Goal: Transaction & Acquisition: Purchase product/service

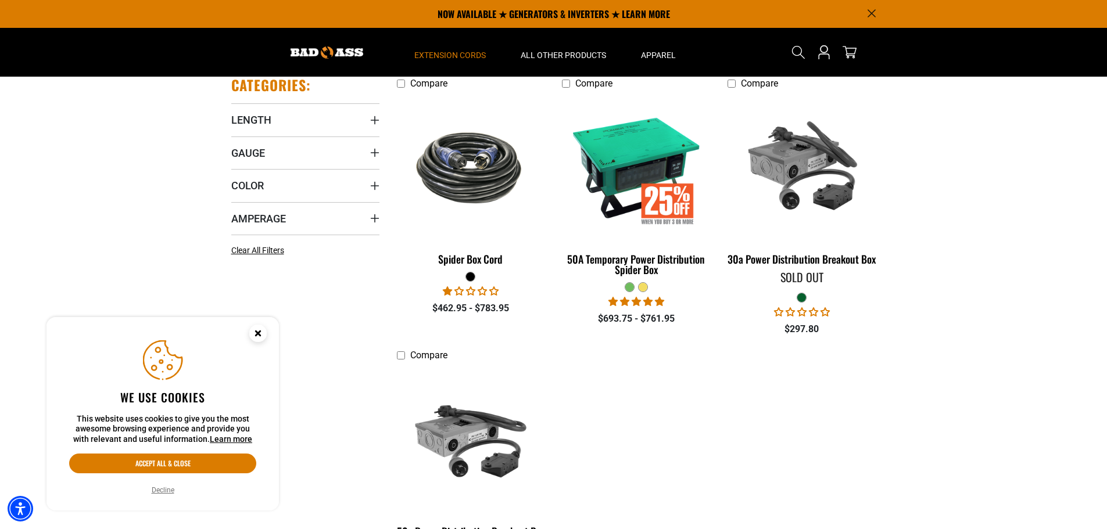
scroll to position [232, 0]
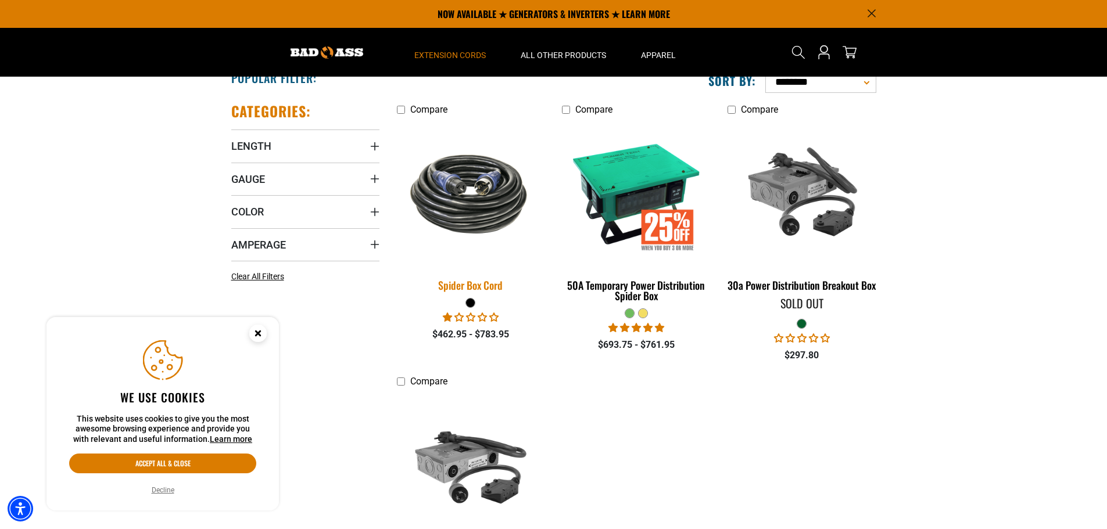
click at [473, 190] on img at bounding box center [470, 193] width 163 height 99
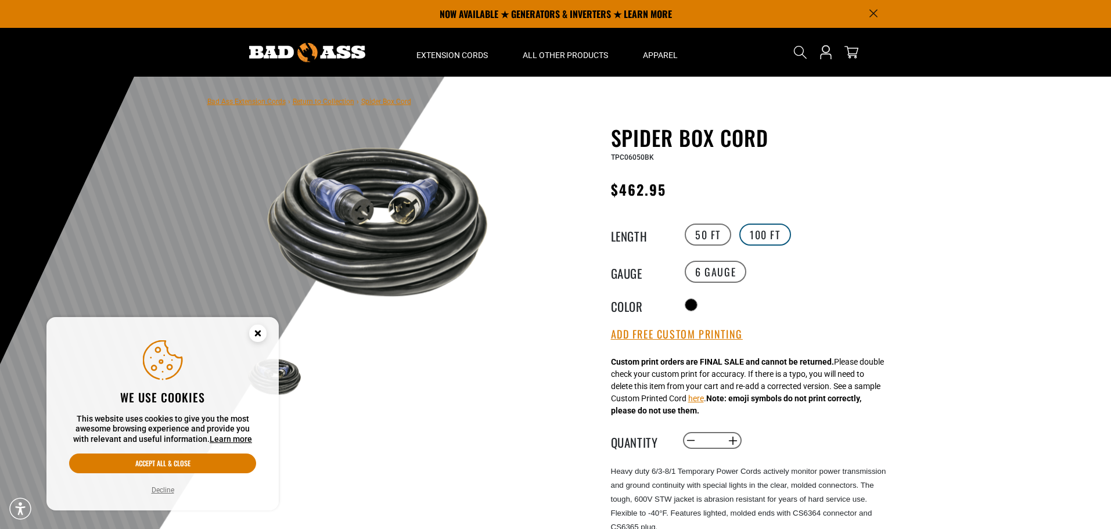
click at [763, 236] on label "100 FT" at bounding box center [765, 235] width 52 height 22
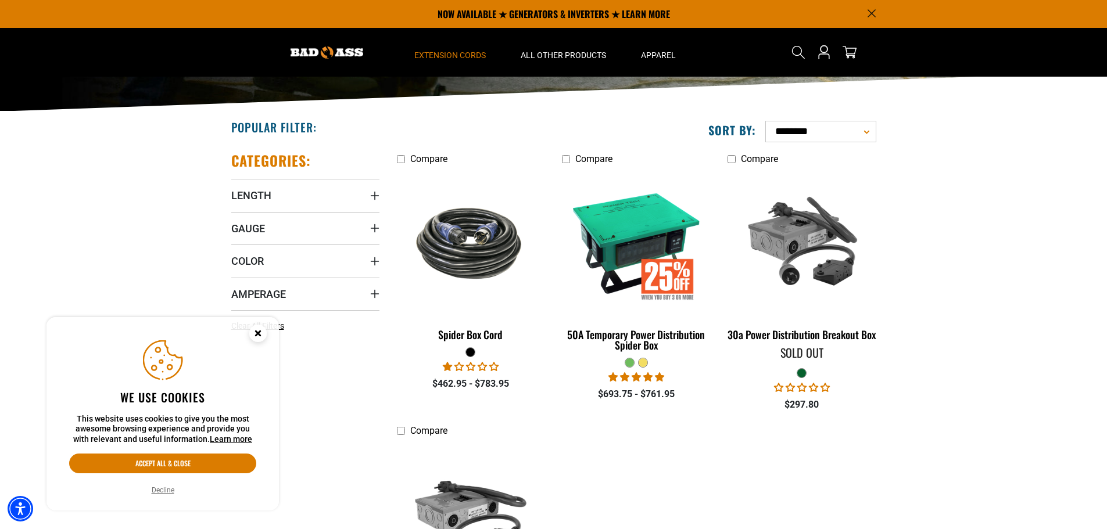
scroll to position [174, 0]
